Goal: Task Accomplishment & Management: Manage account settings

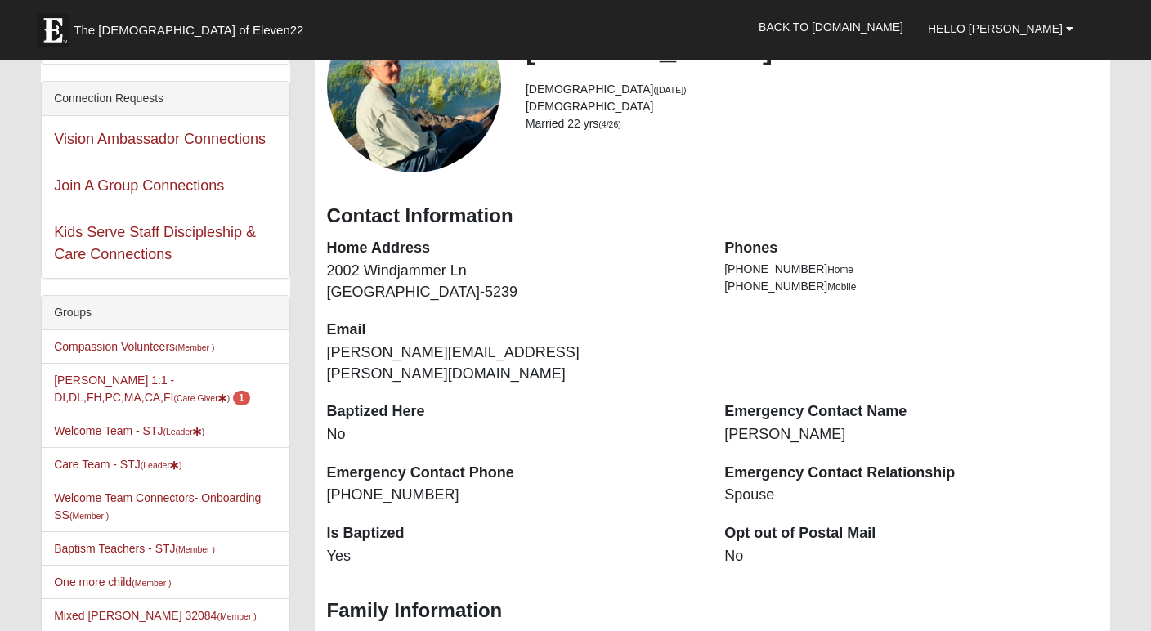
scroll to position [86, 0]
click at [101, 434] on link "Welcome Team - STJ (Leader )" at bounding box center [129, 430] width 150 height 13
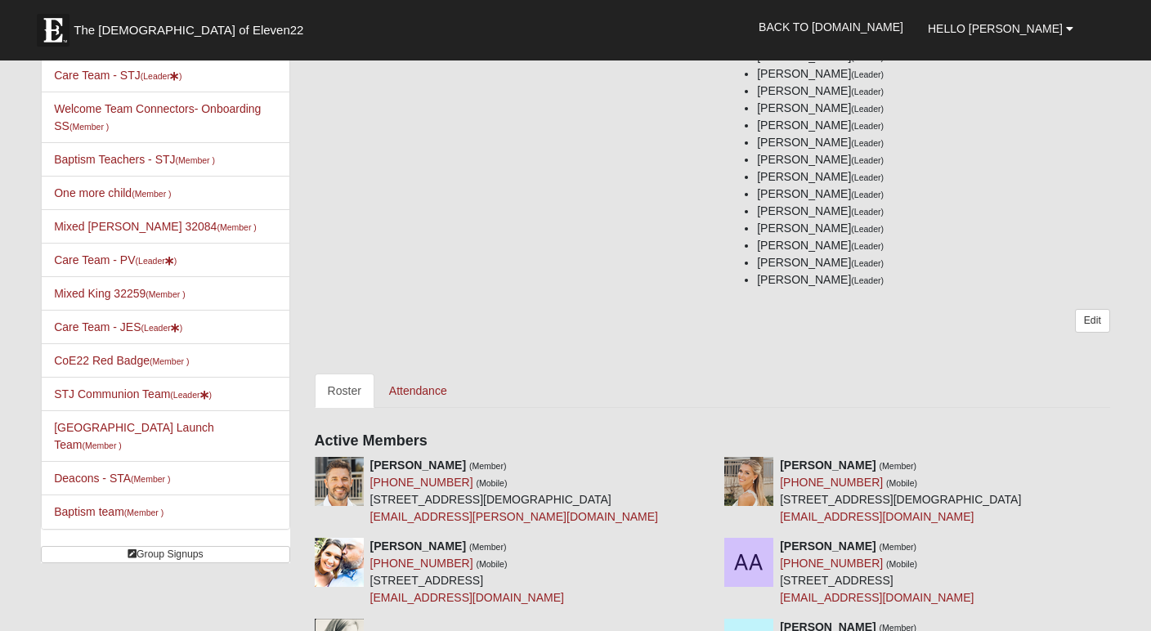
scroll to position [249, 0]
click at [419, 388] on link "Attendance" at bounding box center [418, 389] width 84 height 34
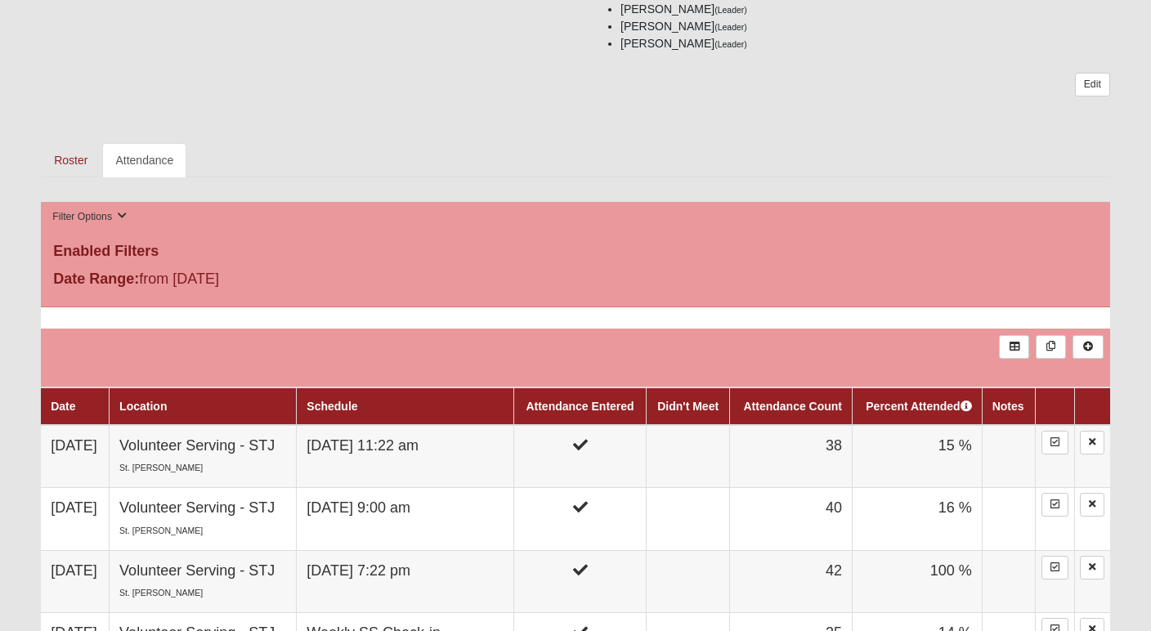
scroll to position [516, 0]
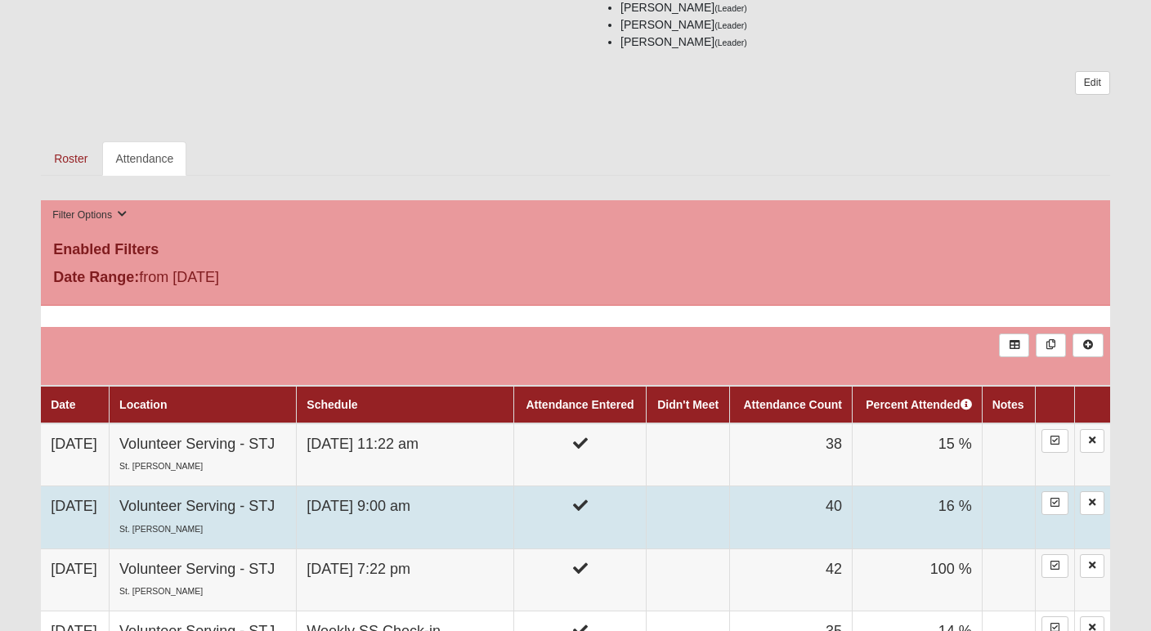
click at [259, 522] on td "Volunteer Serving - STJ St. Johns" at bounding box center [203, 518] width 187 height 62
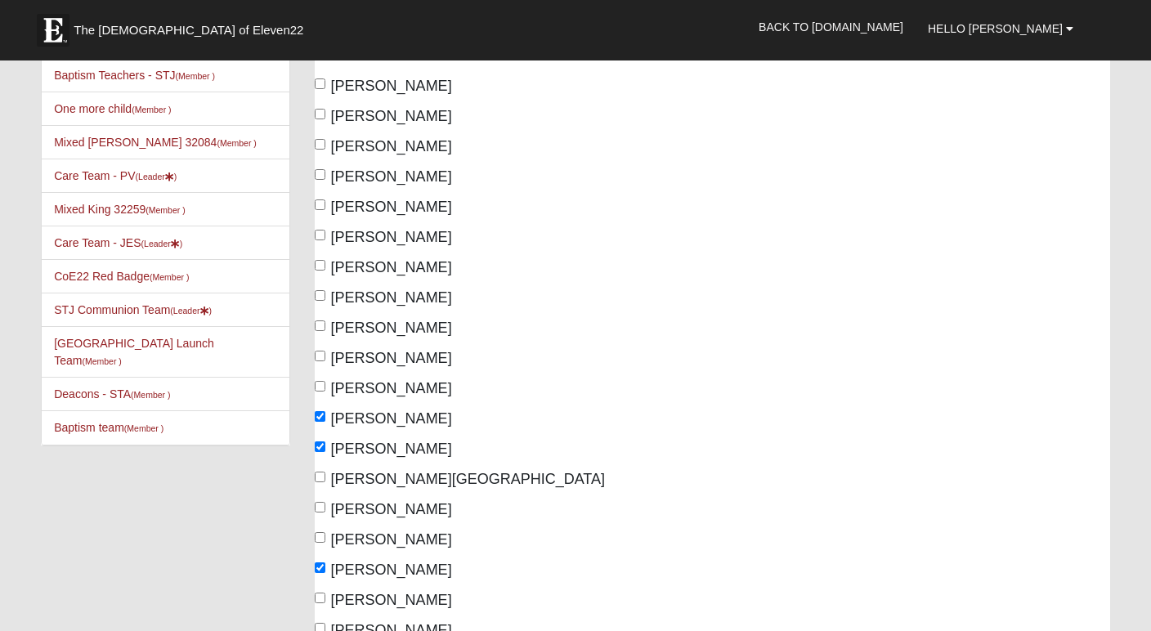
scroll to position [20, 0]
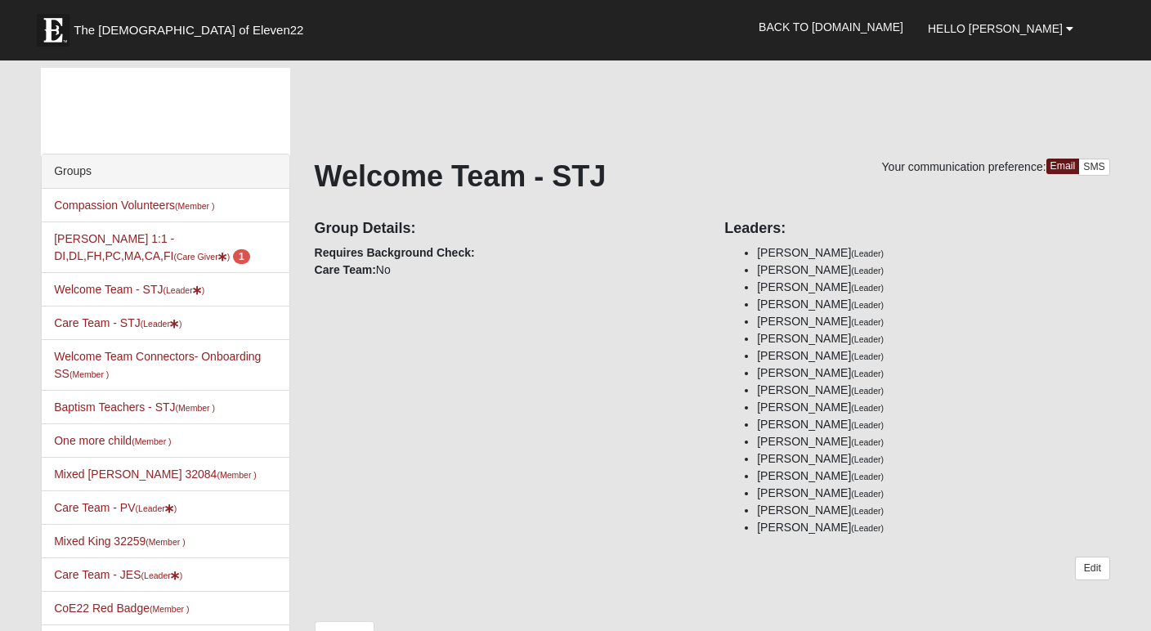
scroll to position [249, 0]
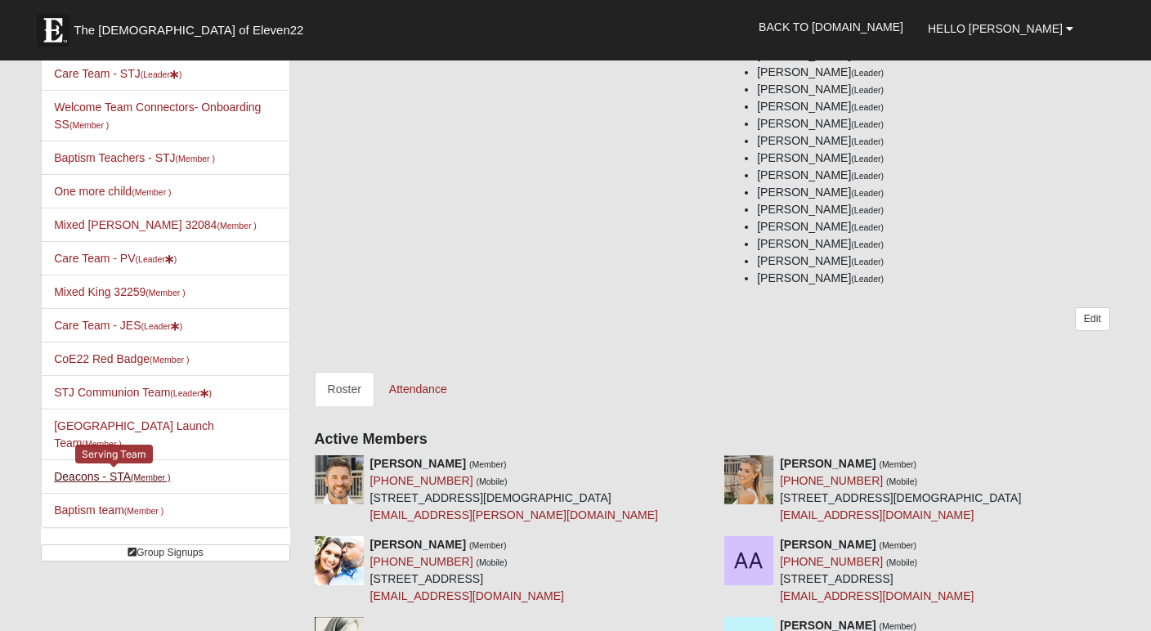
click at [105, 480] on link "Deacons - STA (Member )" at bounding box center [112, 476] width 116 height 13
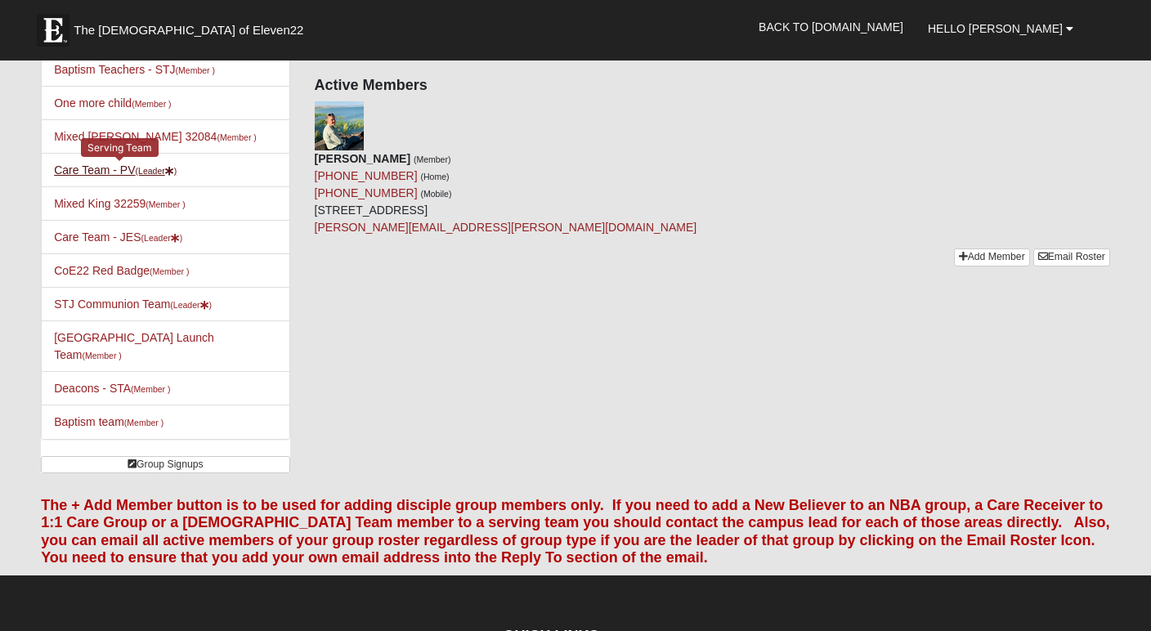
scroll to position [340, 0]
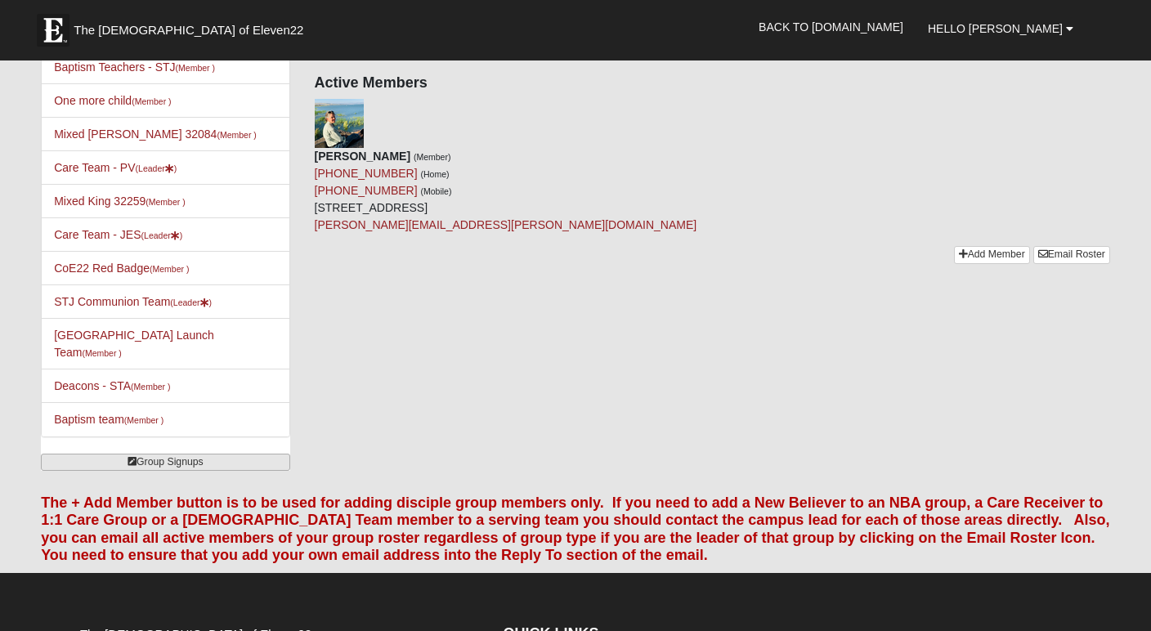
click at [182, 464] on link "Group Signups" at bounding box center [165, 462] width 249 height 17
click at [113, 359] on link "St. Augustine Campus Launch Team (Member )" at bounding box center [134, 344] width 160 height 30
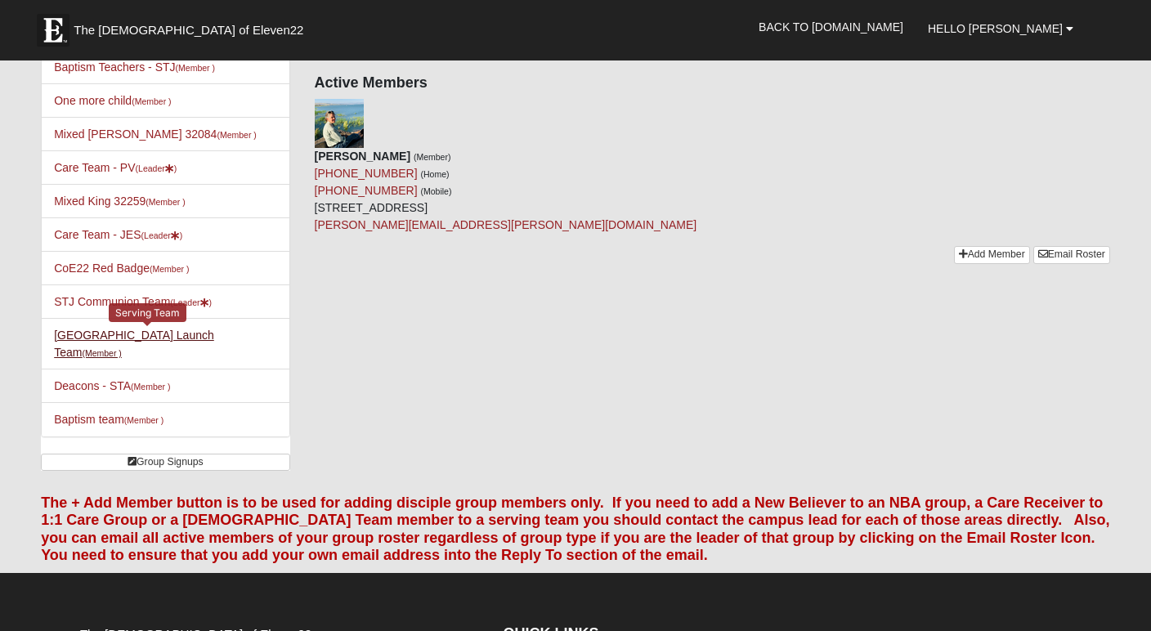
click at [199, 359] on link "St. Augustine Campus Launch Team (Member )" at bounding box center [134, 344] width 160 height 30
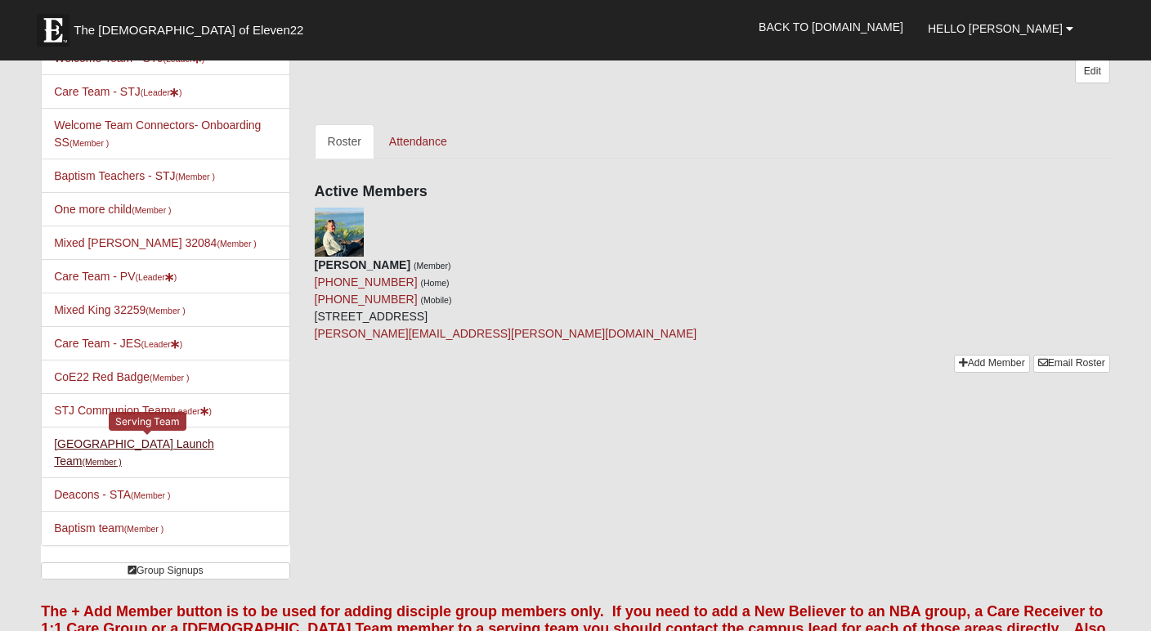
click at [93, 437] on link "St. Augustine Campus Launch Team (Member )" at bounding box center [134, 452] width 160 height 30
click at [105, 182] on link "Baptism Teachers - STJ (Member )" at bounding box center [134, 175] width 161 height 13
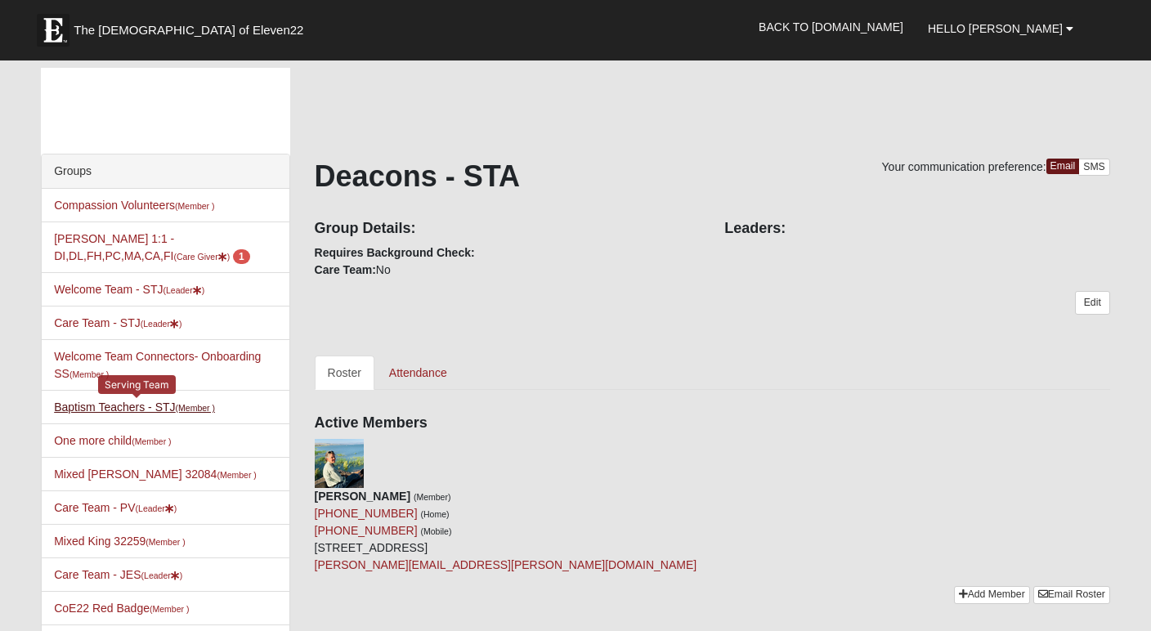
click at [102, 408] on link "Baptism Teachers - STJ (Member )" at bounding box center [134, 407] width 161 height 13
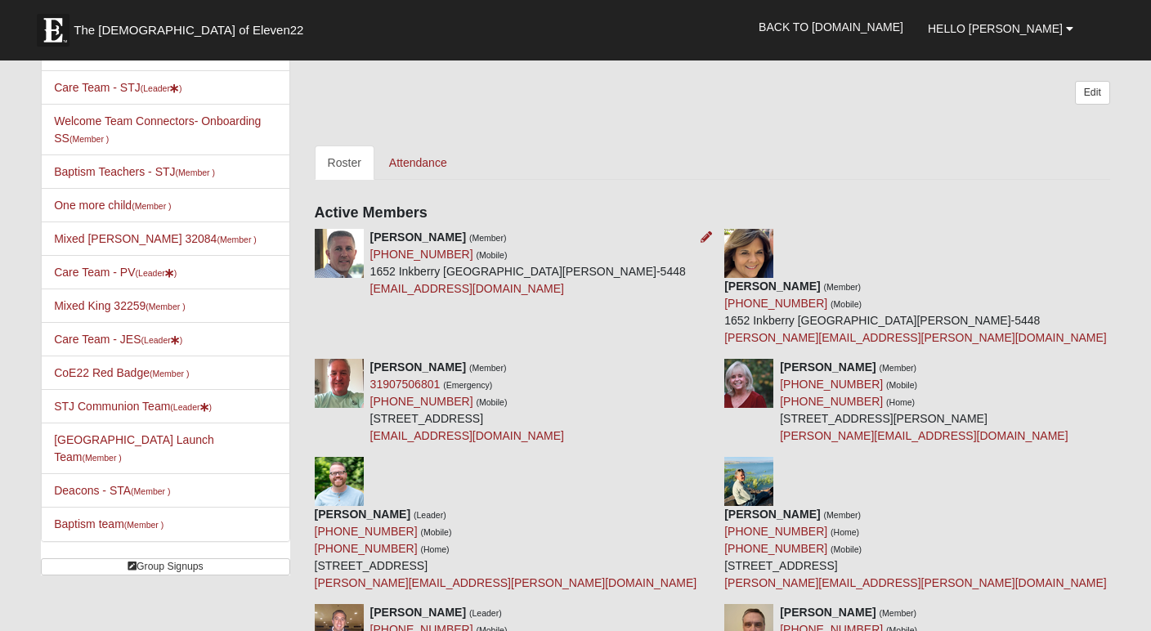
scroll to position [234, 0]
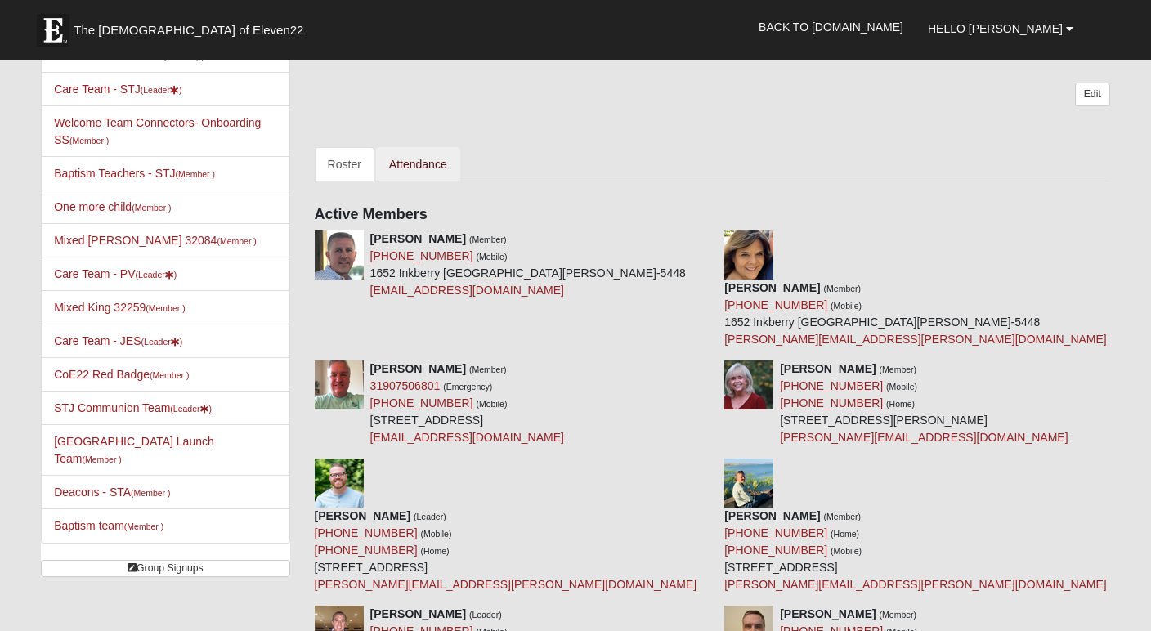
click at [423, 164] on link "Attendance" at bounding box center [418, 164] width 84 height 34
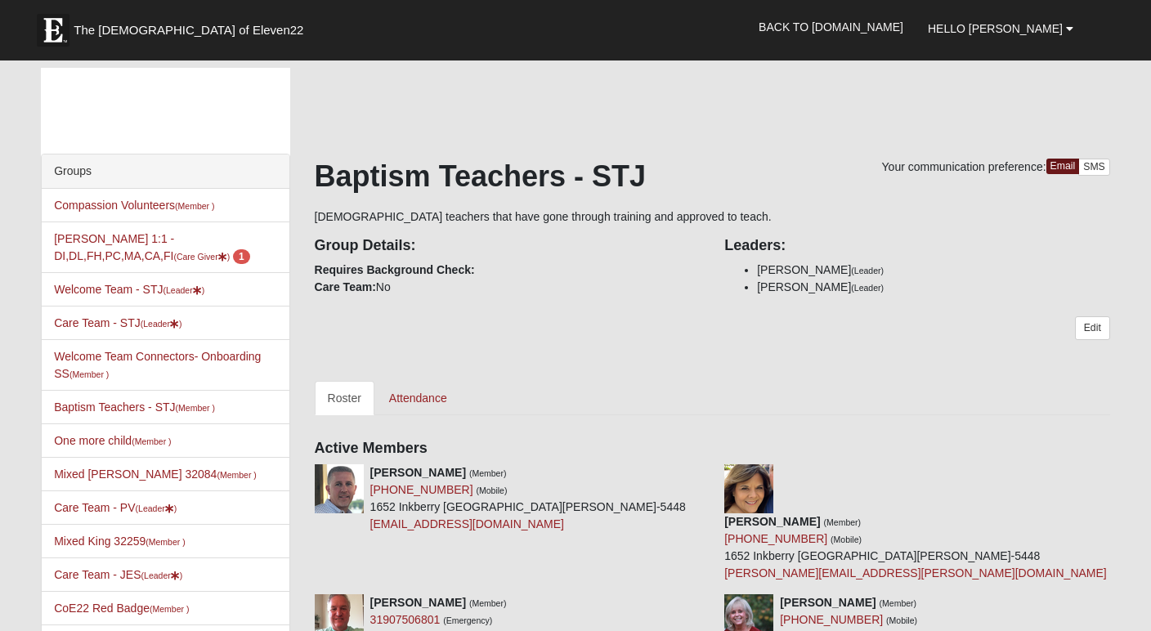
scroll to position [0, 0]
